Goal: Information Seeking & Learning: Learn about a topic

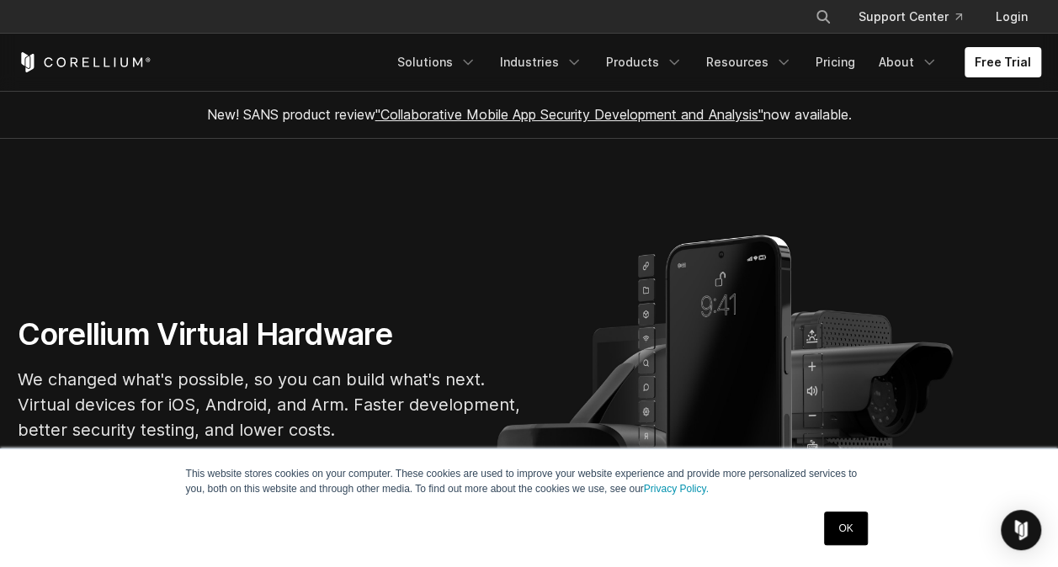
click at [841, 531] on link "OK" at bounding box center [845, 529] width 43 height 34
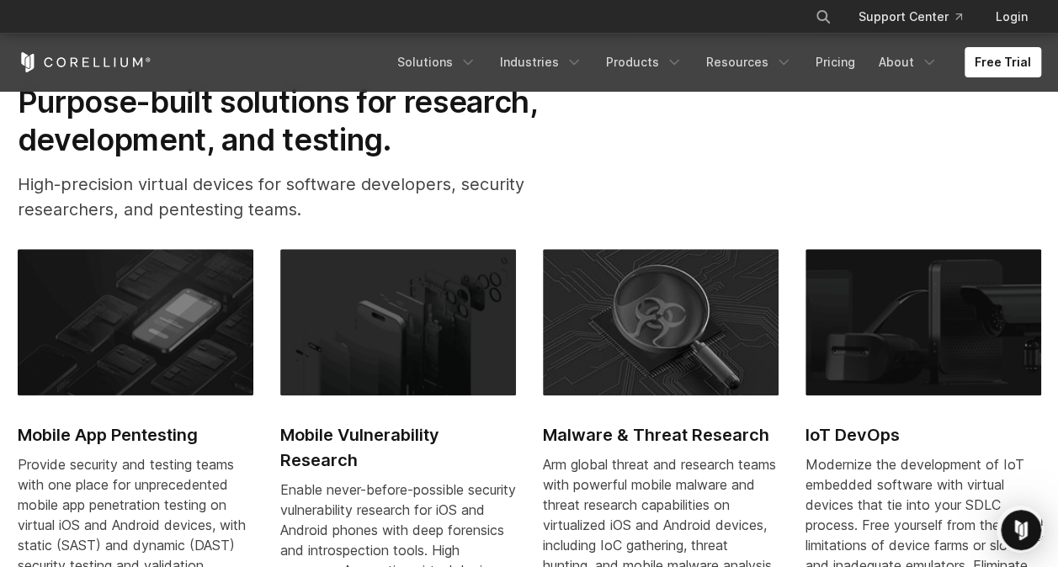
scroll to position [606, 0]
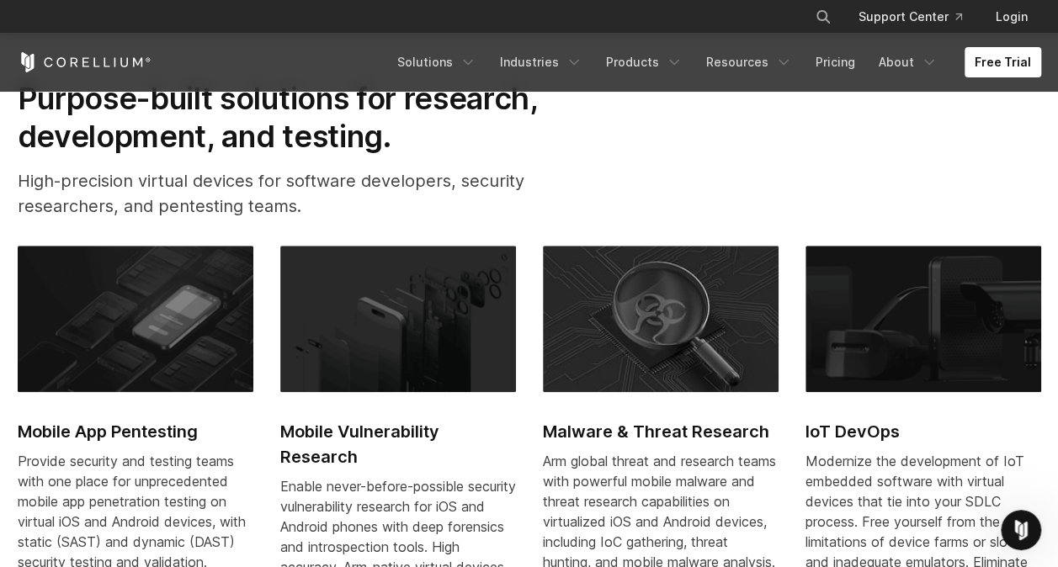
click at [162, 130] on h2 "Purpose-built solutions for research, development, and testing." at bounding box center [305, 117] width 574 height 75
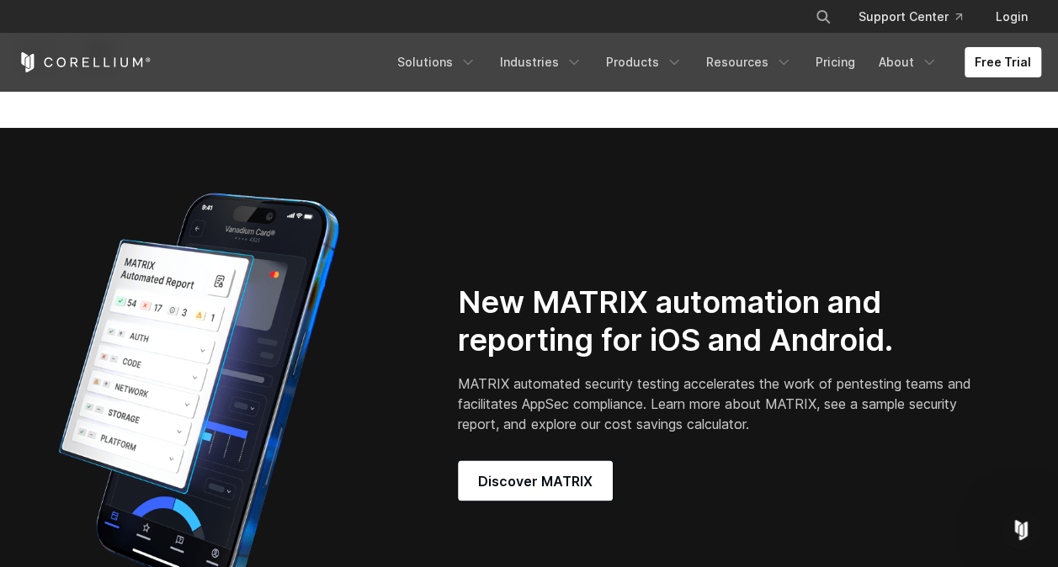
scroll to position [1245, 0]
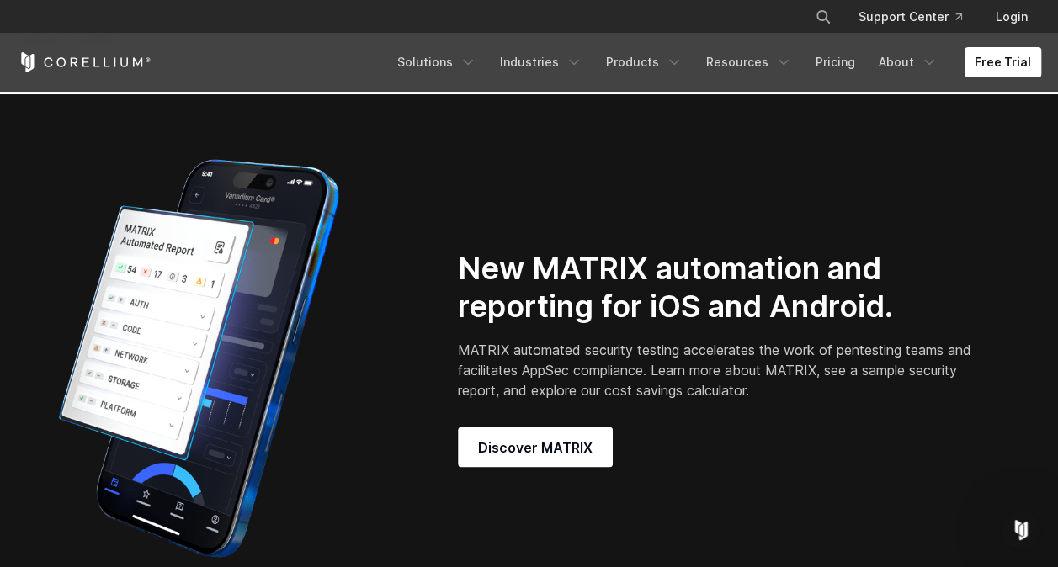
click at [119, 163] on img at bounding box center [199, 358] width 362 height 421
click at [12, 234] on div at bounding box center [221, 358] width 440 height 421
click at [925, 65] on icon "Navigation Menu" at bounding box center [928, 62] width 17 height 17
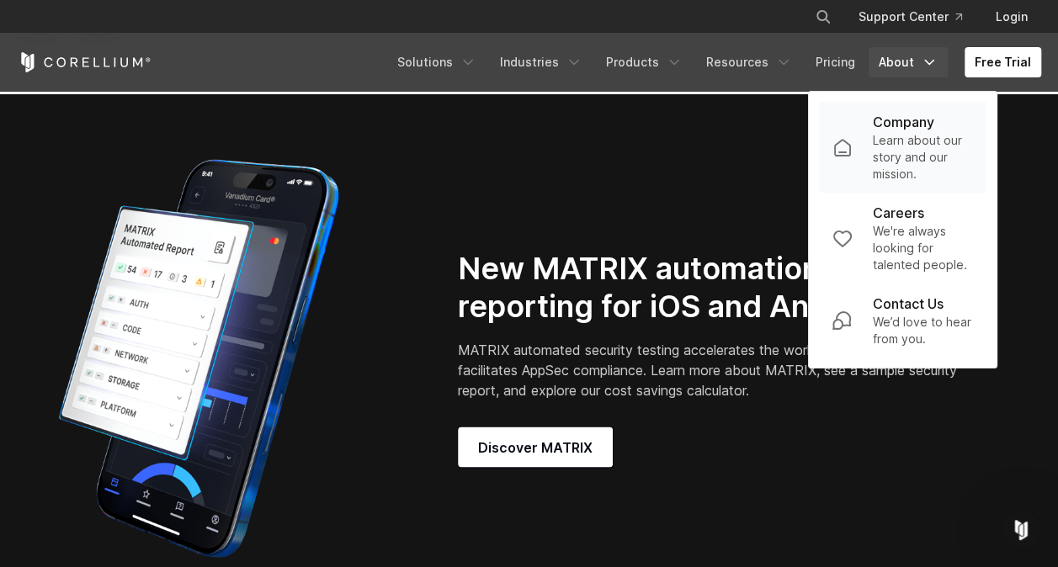
click at [926, 133] on p "Learn about our story and our mission." at bounding box center [922, 157] width 101 height 50
